Goal: Task Accomplishment & Management: Manage account settings

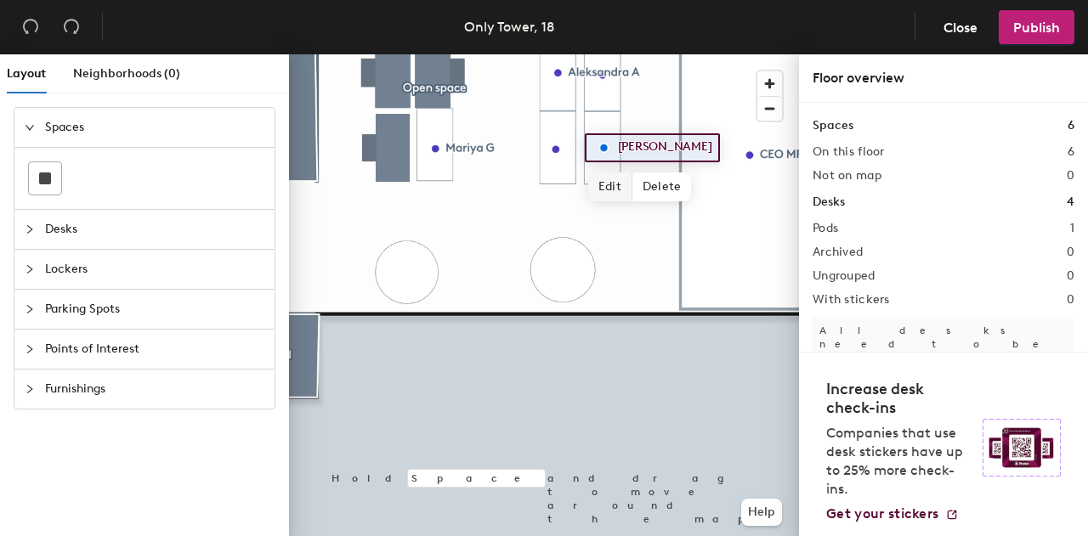
click at [621, 188] on span "Edit" at bounding box center [610, 187] width 44 height 29
type input "[PERSON_NAME]"
click at [652, 190] on span "Done" at bounding box center [643, 187] width 50 height 29
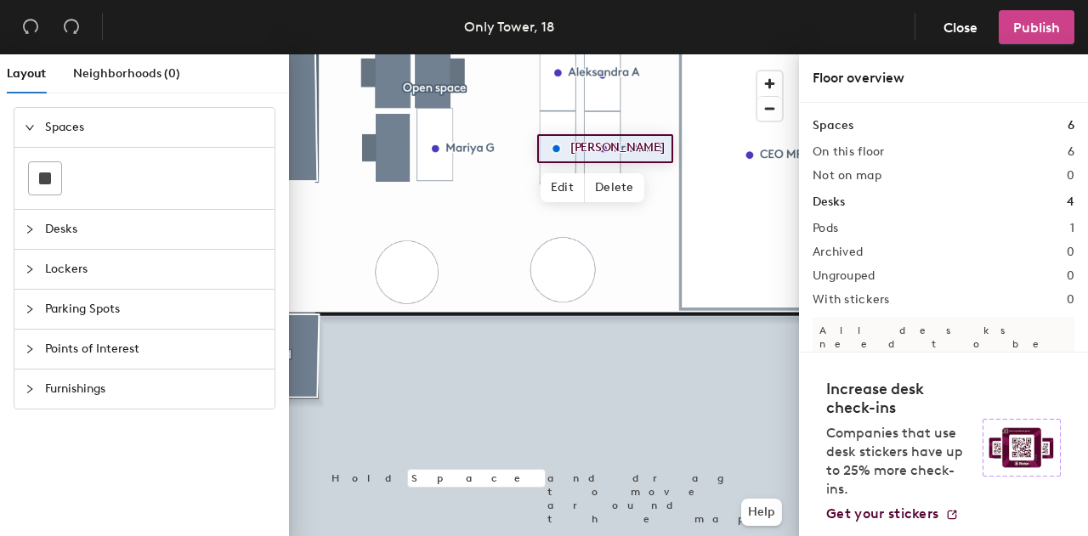
click at [1033, 35] on span "Publish" at bounding box center [1036, 28] width 47 height 16
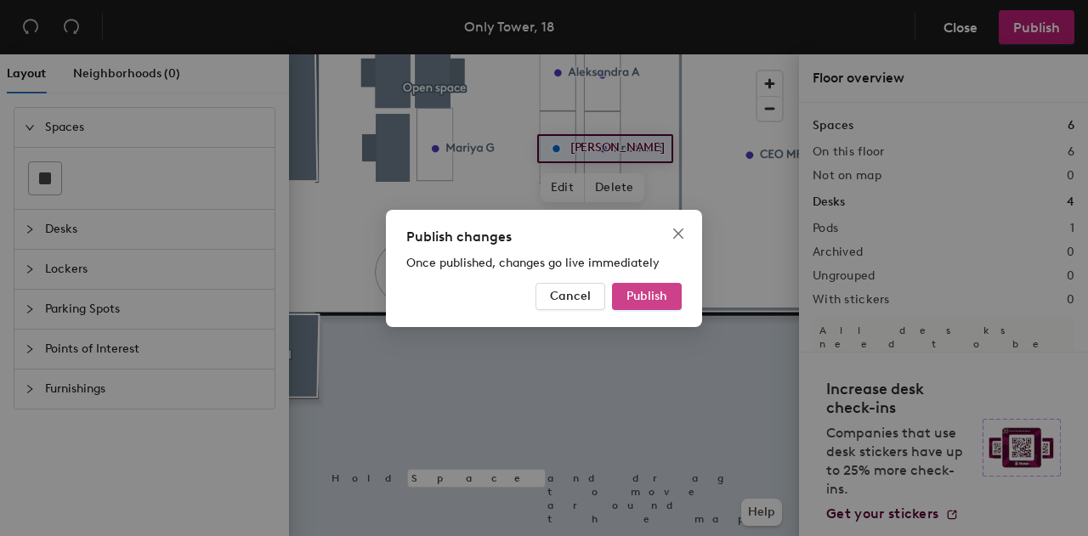
click at [648, 285] on button "Publish" at bounding box center [647, 296] width 70 height 27
